Goal: Task Accomplishment & Management: Use online tool/utility

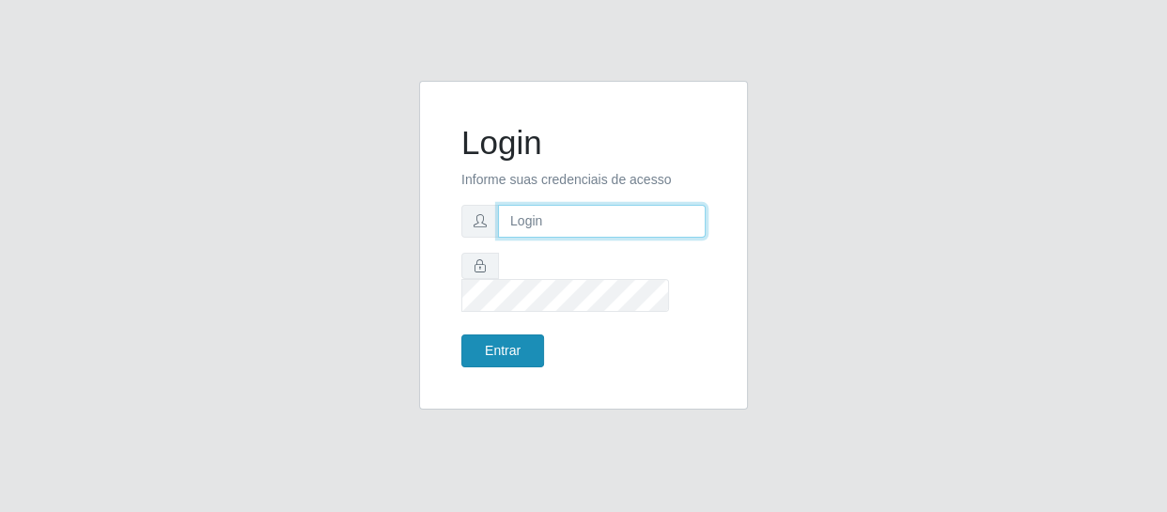
type input "[EMAIL_ADDRESS][DOMAIN_NAME]"
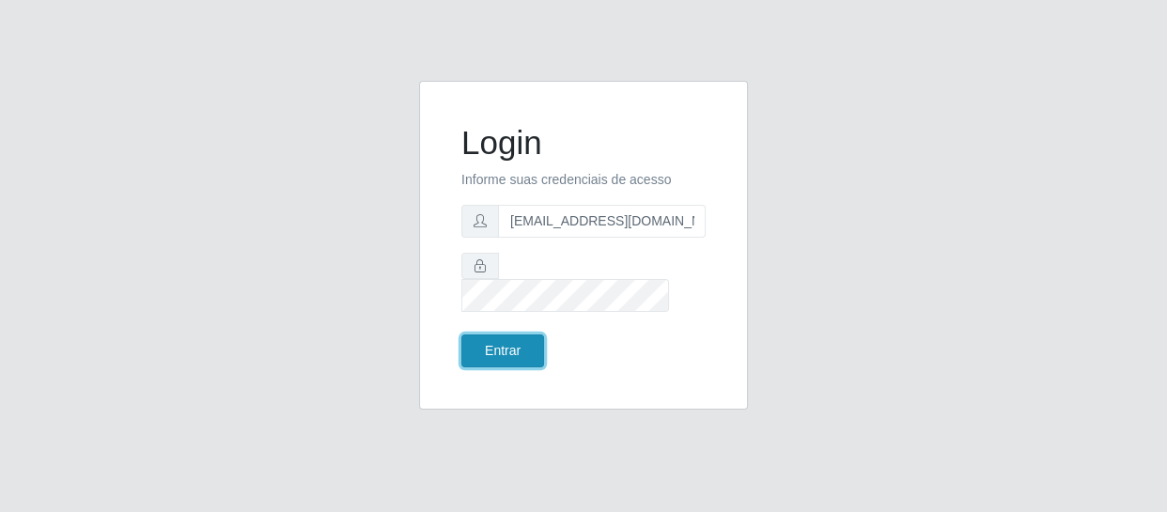
click at [500, 335] on button "Entrar" at bounding box center [502, 351] width 83 height 33
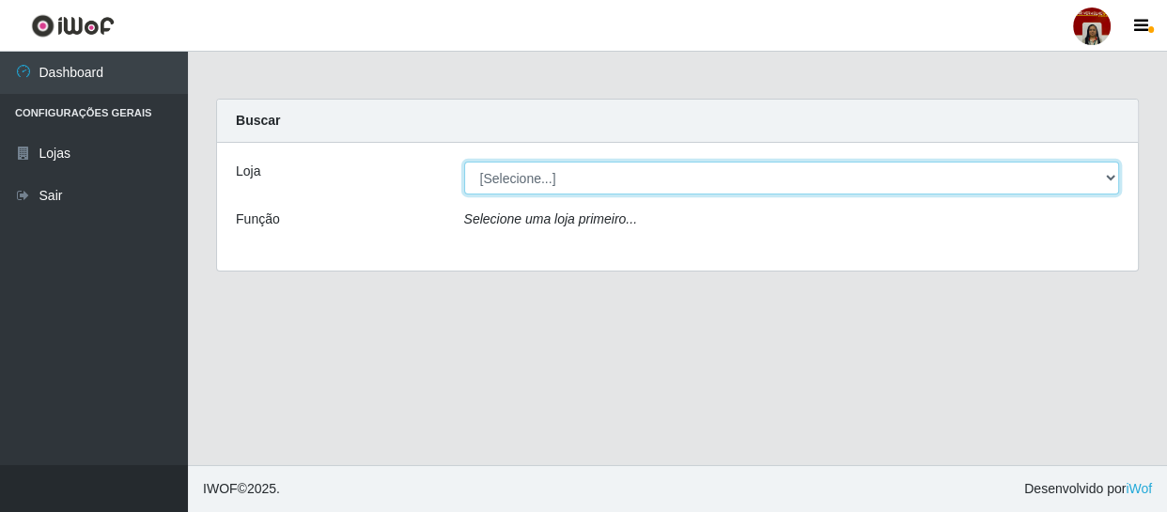
click at [1109, 179] on select "[Selecione...] Mar Vermelho - Loja 04" at bounding box center [792, 178] width 656 height 33
select select "251"
click at [464, 162] on select "[Selecione...] Mar Vermelho - Loja 04" at bounding box center [792, 178] width 656 height 33
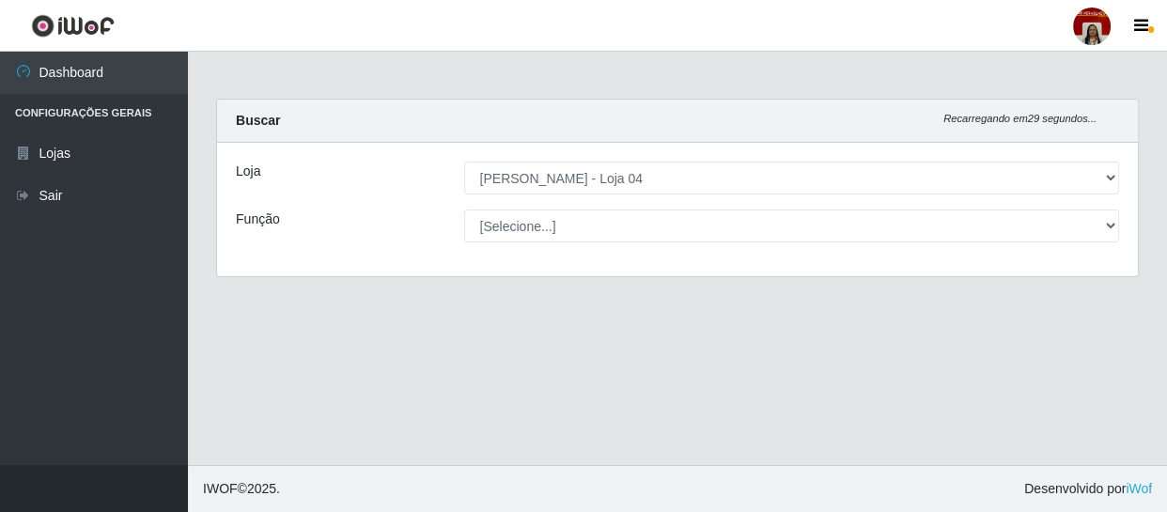
click at [1087, 211] on select "[Selecione...] ASG ASG + ASG ++ Auxiliar de Depósito Auxiliar de Depósito + Aux…" at bounding box center [792, 226] width 656 height 33
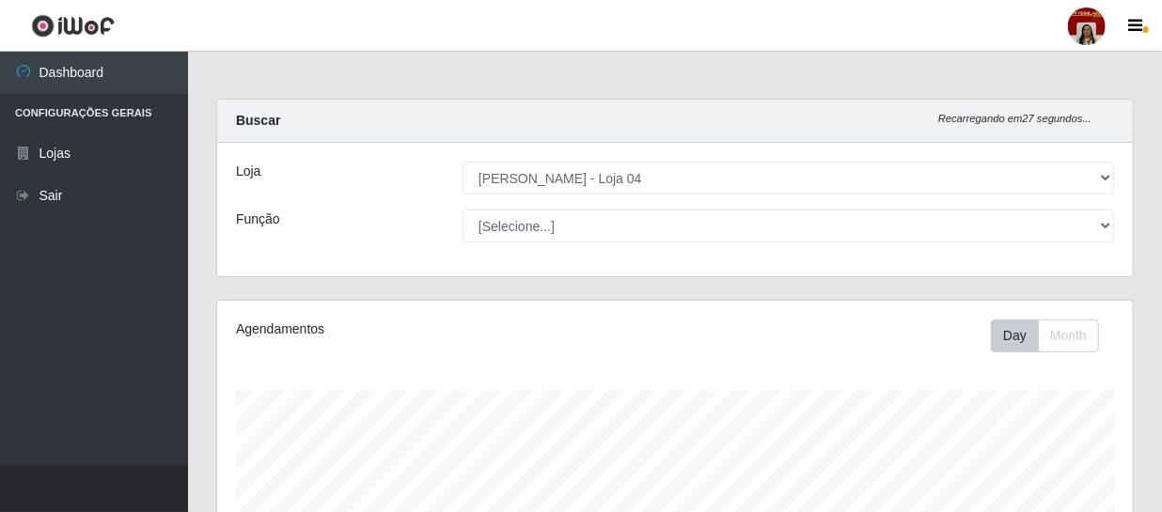
scroll to position [390, 915]
click at [462, 210] on select "[Selecione...] ASG ASG + ASG ++ Auxiliar de Depósito Auxiliar de Depósito + Aux…" at bounding box center [787, 226] width 651 height 33
click at [1085, 227] on select "[Selecione...] ASG ASG + ASG ++ Auxiliar de Depósito Auxiliar de Depósito + Aux…" at bounding box center [787, 226] width 651 height 33
click at [462, 210] on select "[Selecione...] ASG ASG + ASG ++ Auxiliar de Depósito Auxiliar de Depósito + Aux…" at bounding box center [787, 226] width 651 height 33
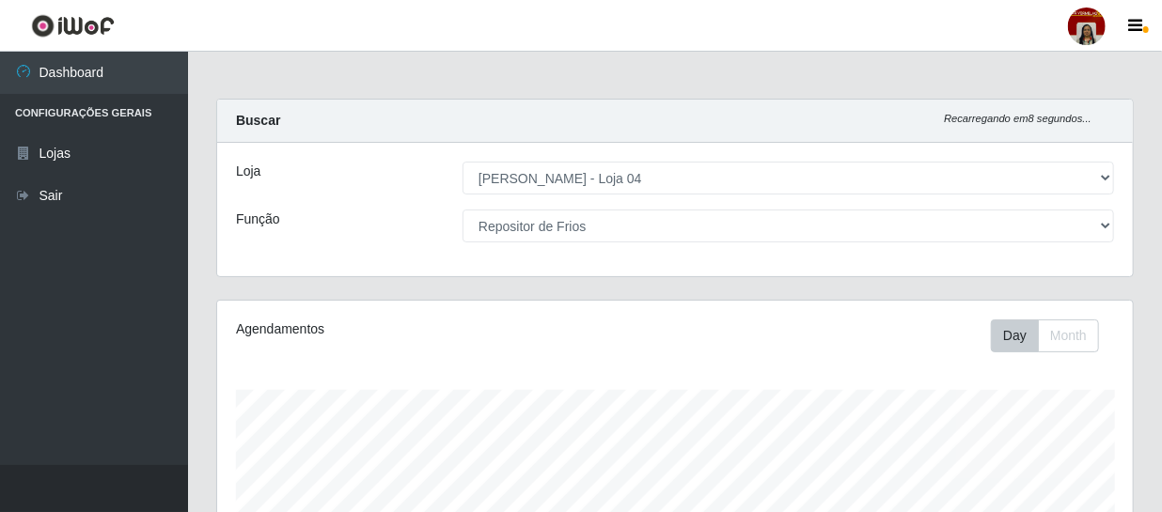
click at [1100, 225] on select "[Selecione...] ASG ASG + ASG ++ Auxiliar de Depósito Auxiliar de Depósito + Aux…" at bounding box center [787, 226] width 651 height 33
click at [462, 210] on select "[Selecione...] ASG ASG + ASG ++ Auxiliar de Depósito Auxiliar de Depósito + Aux…" at bounding box center [787, 226] width 651 height 33
click at [1099, 223] on select "[Selecione...] ASG ASG + ASG ++ Auxiliar de Depósito Auxiliar de Depósito + Aux…" at bounding box center [787, 226] width 651 height 33
click at [462, 210] on select "[Selecione...] ASG ASG + ASG ++ Auxiliar de Depósito Auxiliar de Depósito + Aux…" at bounding box center [787, 226] width 651 height 33
click at [1103, 225] on select "[Selecione...] ASG ASG + ASG ++ Auxiliar de Depósito Auxiliar de Depósito + Aux…" at bounding box center [787, 226] width 651 height 33
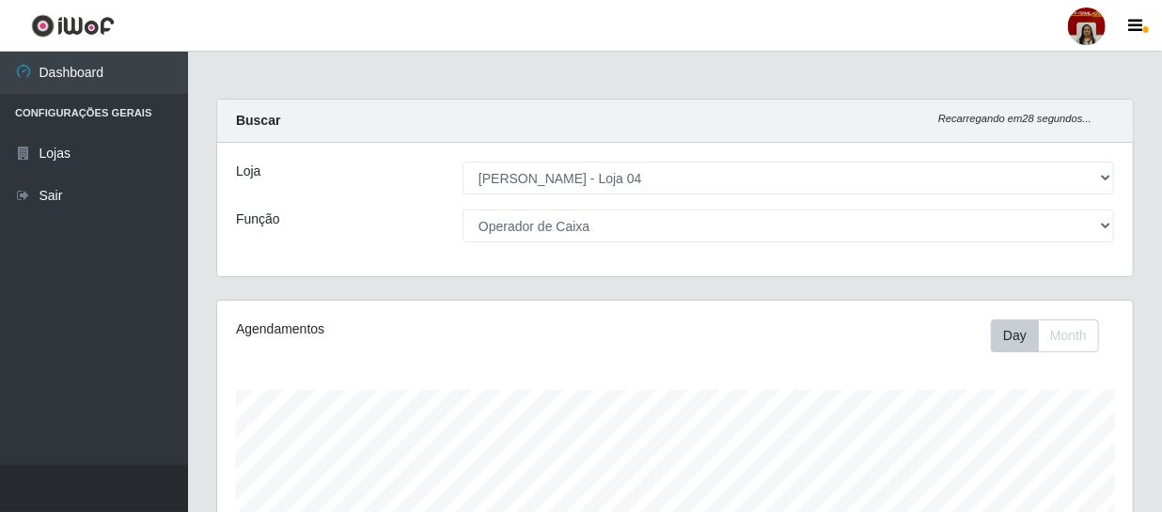
select select "112"
click at [462, 210] on select "[Selecione...] ASG ASG + ASG ++ Auxiliar de Depósito Auxiliar de Depósito + Aux…" at bounding box center [787, 226] width 651 height 33
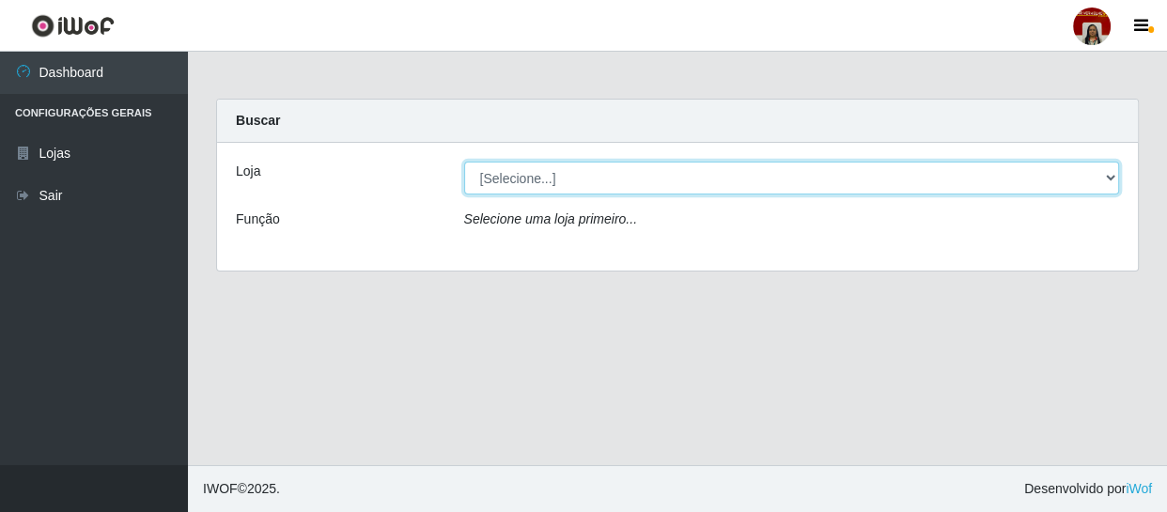
click at [1108, 174] on select "[Selecione...] Mar Vermelho - Loja 04" at bounding box center [792, 178] width 656 height 33
select select "251"
click at [464, 162] on select "[Selecione...] Mar Vermelho - Loja 04" at bounding box center [792, 178] width 656 height 33
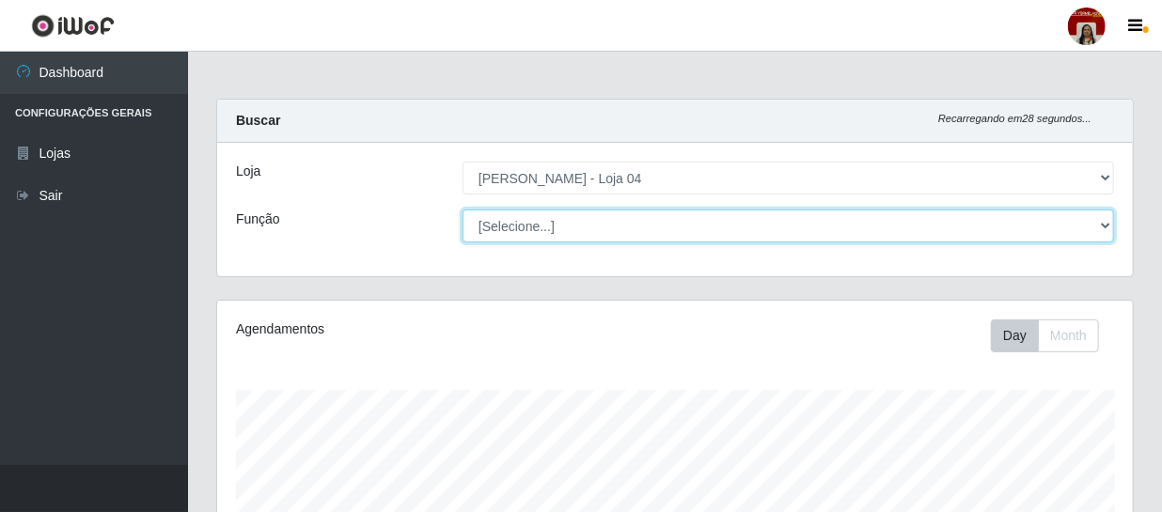
scroll to position [390, 915]
click at [1106, 225] on select "[Selecione...] ASG ASG + ASG ++ Auxiliar de Depósito Auxiliar de Depósito + Aux…" at bounding box center [787, 226] width 651 height 33
select select "22"
click at [462, 210] on select "[Selecione...] ASG ASG + ASG ++ Auxiliar de Depósito Auxiliar de Depósito + Aux…" at bounding box center [787, 226] width 651 height 33
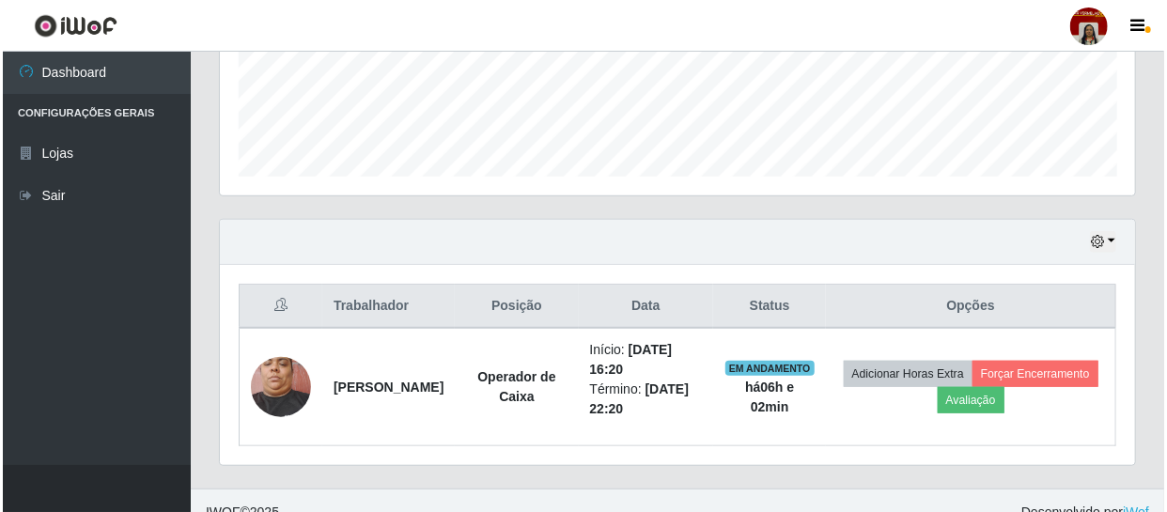
scroll to position [517, 0]
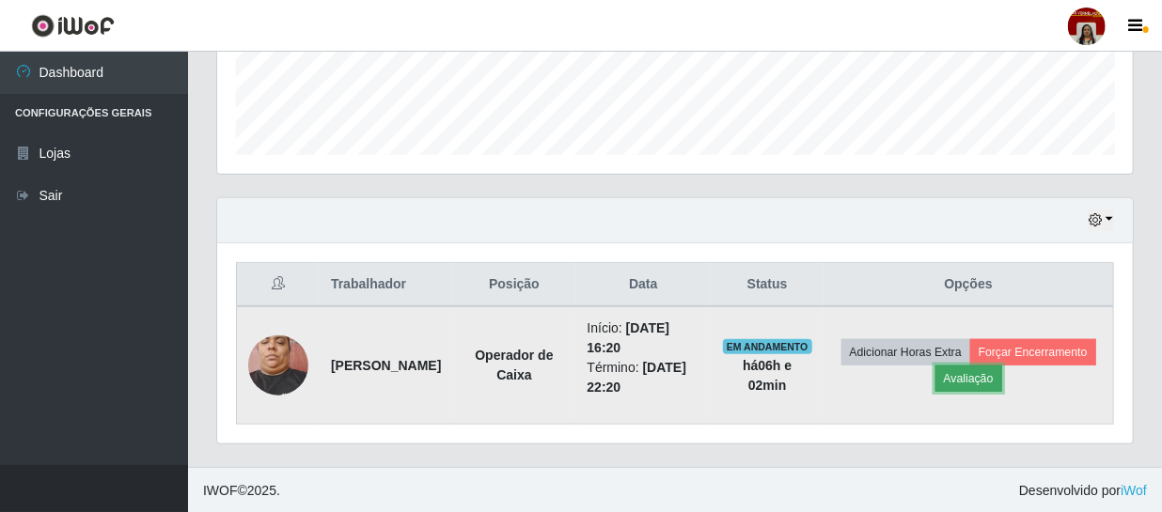
click at [1002, 371] on button "Avaliação" at bounding box center [968, 379] width 67 height 26
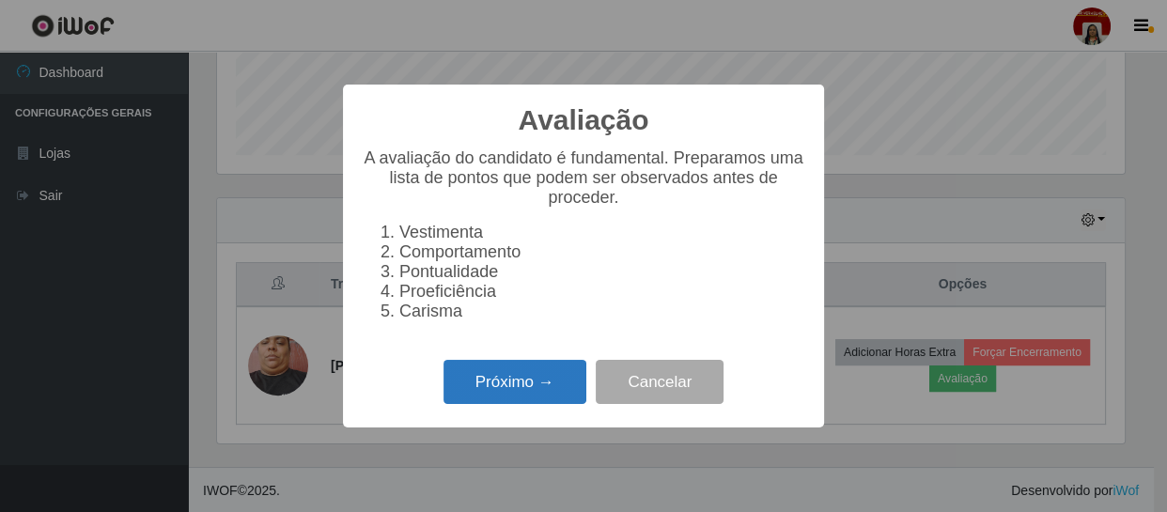
click at [575, 388] on button "Próximo →" at bounding box center [515, 382] width 143 height 44
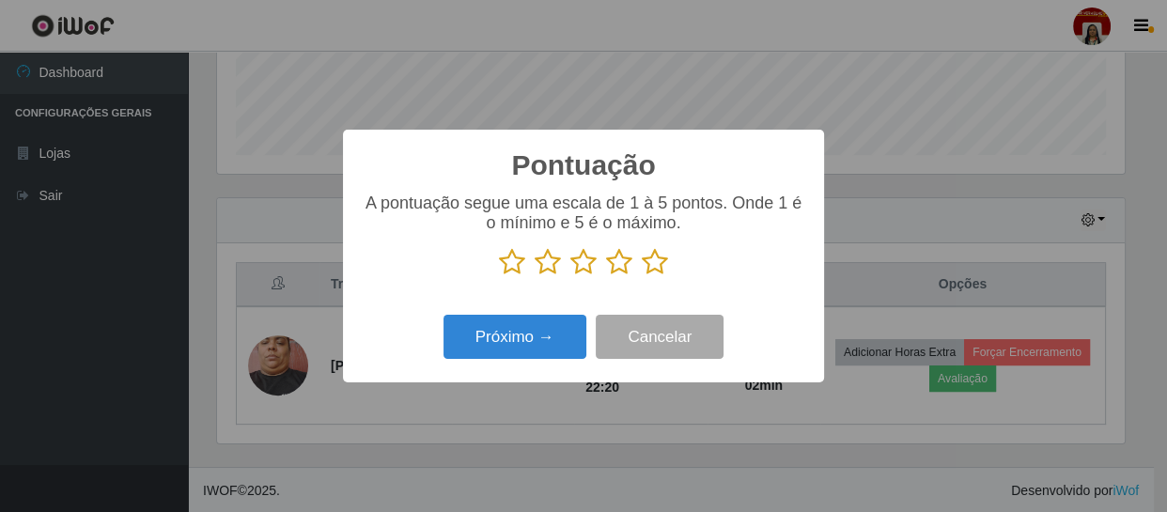
click at [652, 264] on icon at bounding box center [655, 262] width 26 height 28
click at [642, 276] on input "radio" at bounding box center [642, 276] width 0 height 0
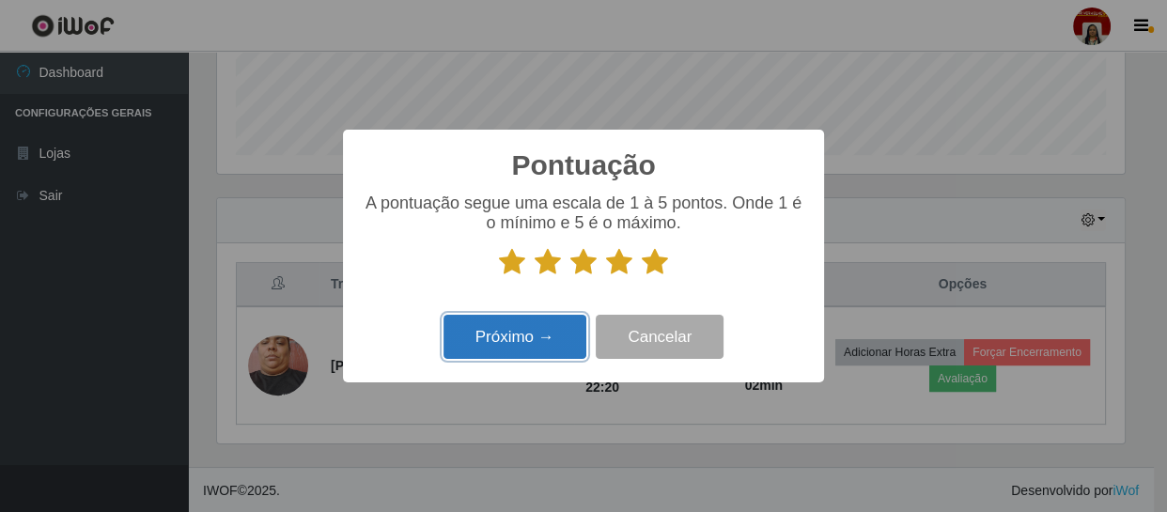
click at [556, 346] on button "Próximo →" at bounding box center [515, 337] width 143 height 44
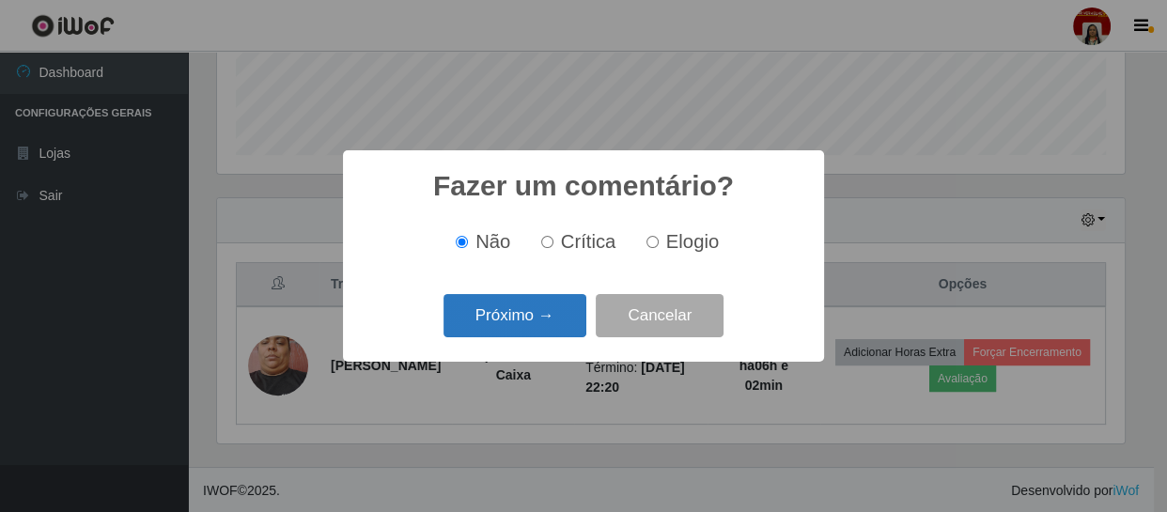
click at [569, 324] on button "Próximo →" at bounding box center [515, 316] width 143 height 44
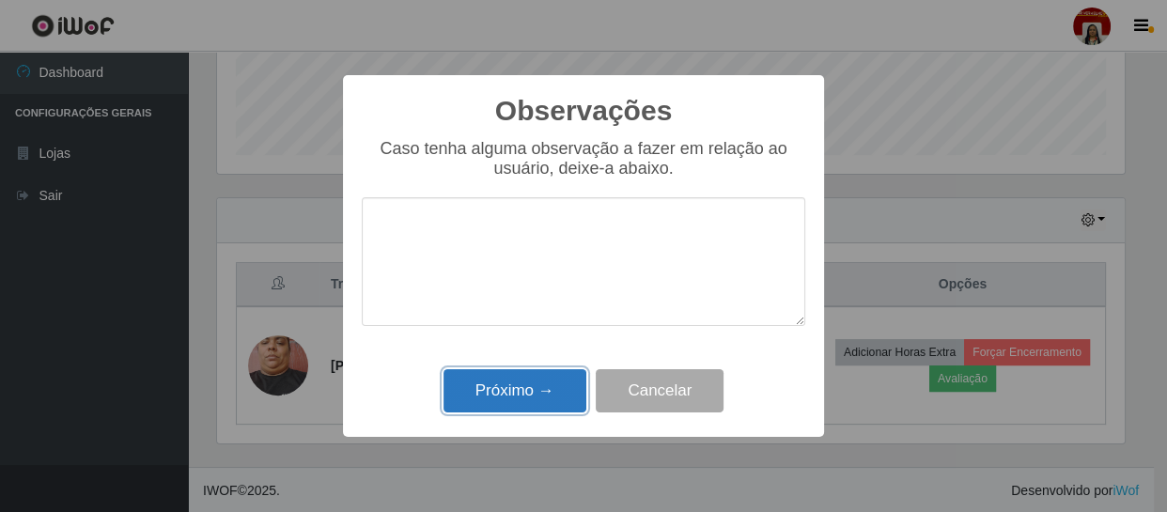
click at [559, 391] on button "Próximo →" at bounding box center [515, 391] width 143 height 44
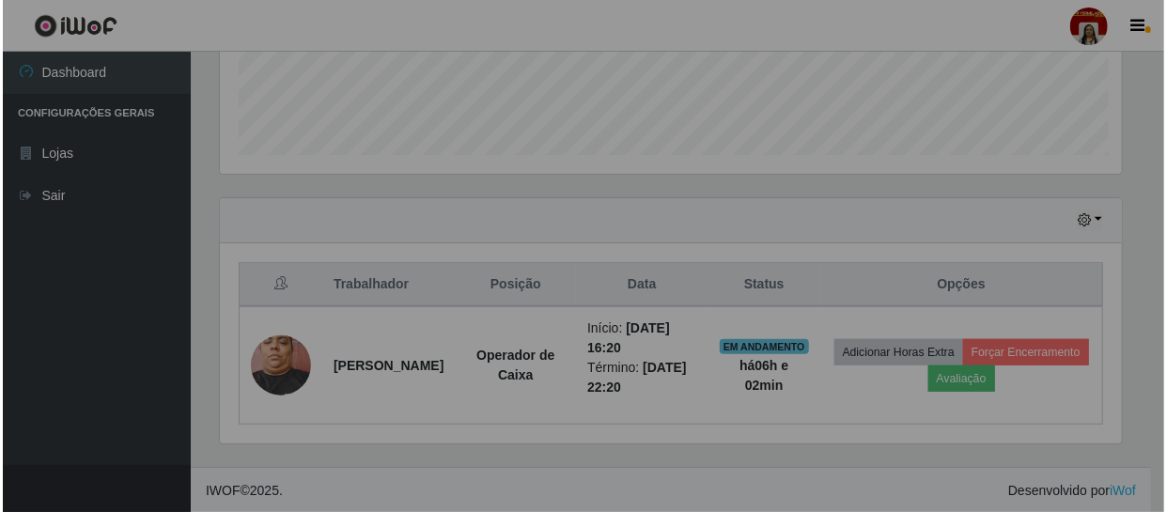
scroll to position [390, 915]
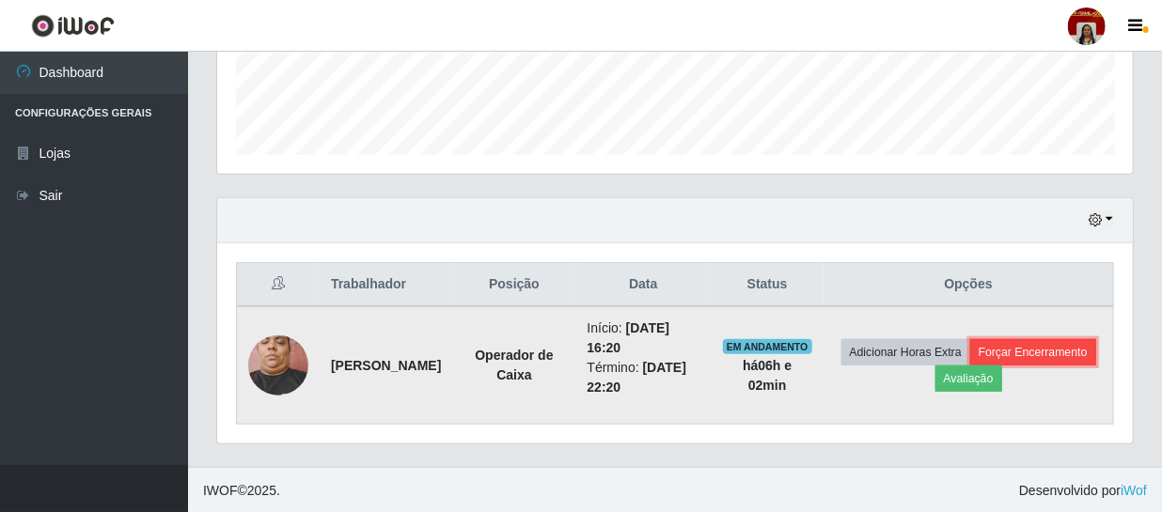
click at [970, 366] on button "Forçar Encerramento" at bounding box center [1033, 352] width 126 height 26
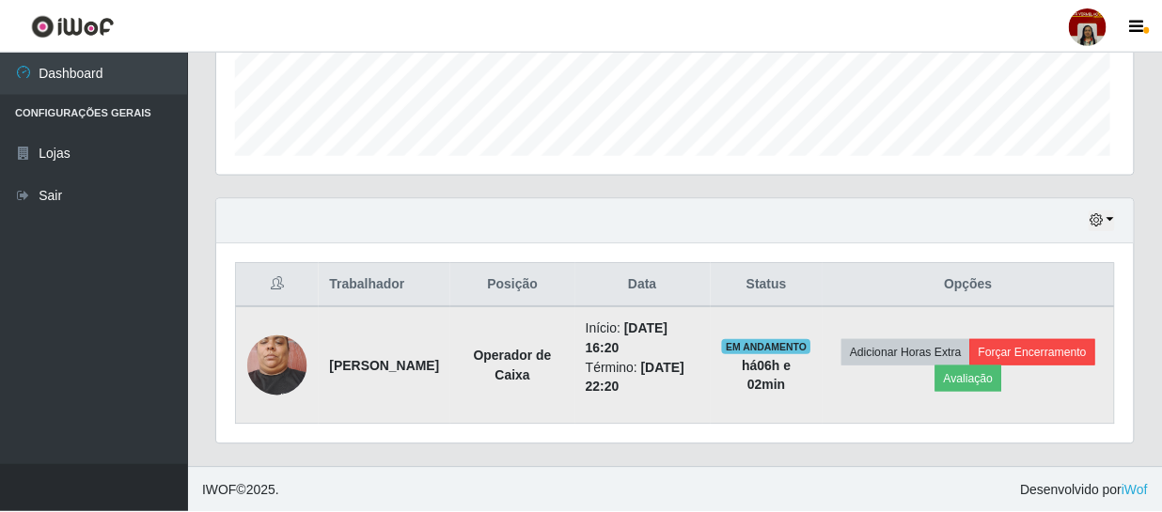
scroll to position [390, 907]
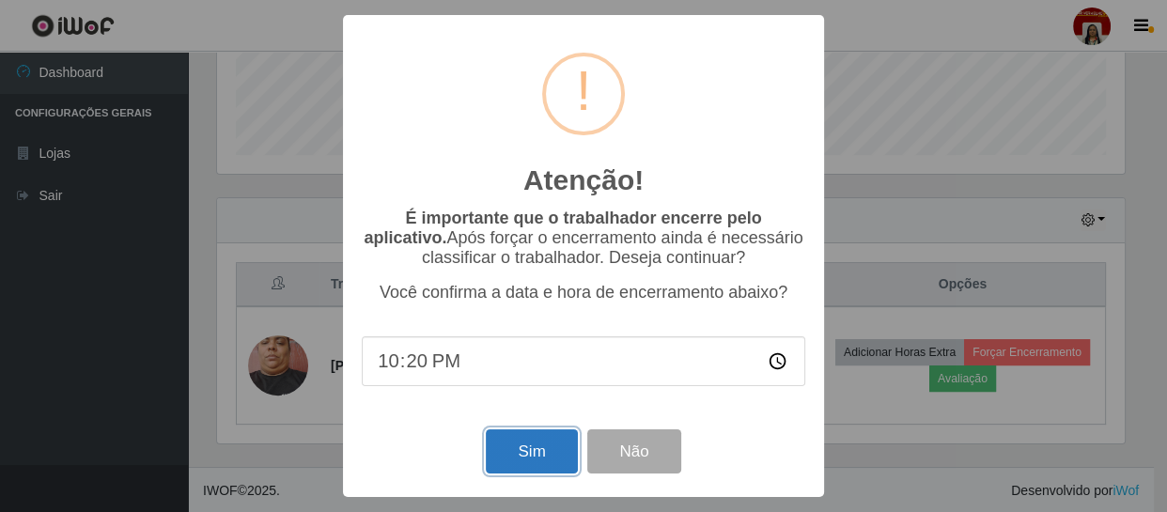
click at [539, 454] on button "Sim" at bounding box center [531, 452] width 91 height 44
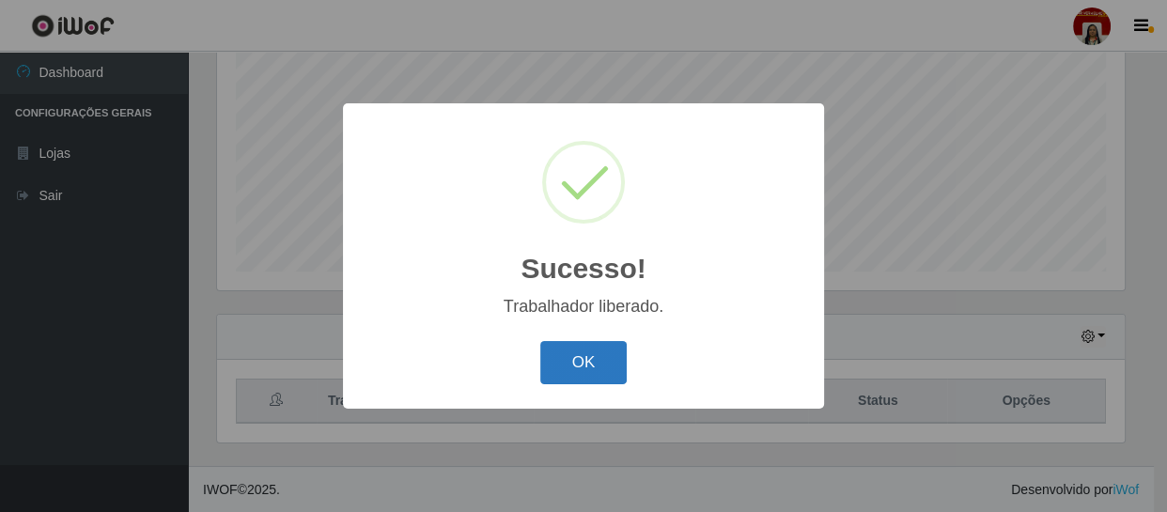
click at [560, 350] on button "OK" at bounding box center [583, 363] width 87 height 44
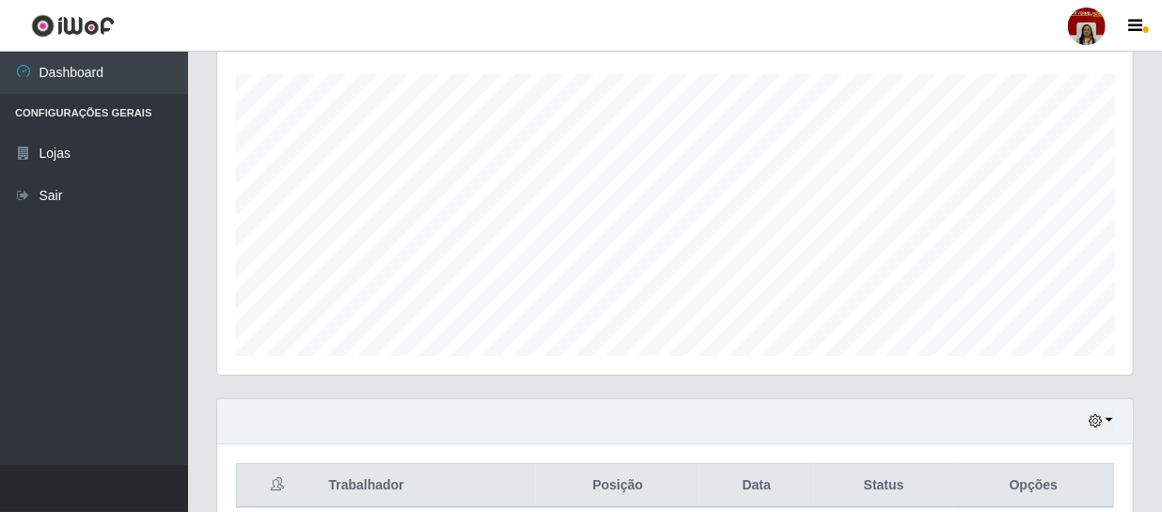
scroll to position [315, 0]
